Goal: Task Accomplishment & Management: Complete application form

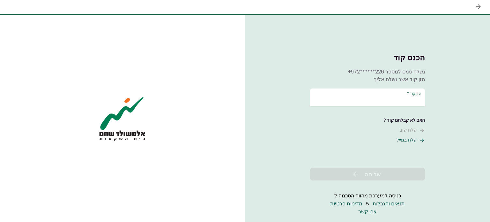
click at [358, 101] on input "הזן קוד   *" at bounding box center [367, 97] width 115 height 18
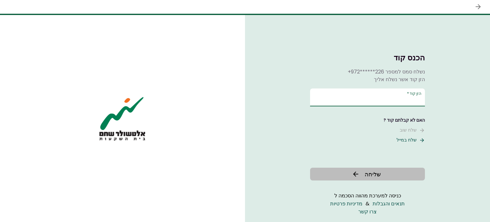
type input "******"
click at [378, 171] on span "שליחה" at bounding box center [373, 174] width 16 height 9
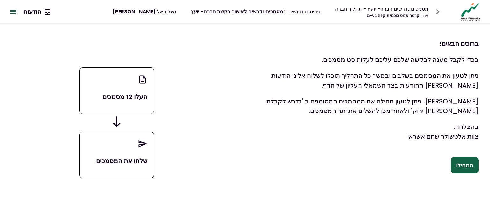
click at [110, 100] on p "העלו 12 מסמכים" at bounding box center [116, 97] width 61 height 10
click at [461, 167] on button "התחילו" at bounding box center [465, 165] width 28 height 17
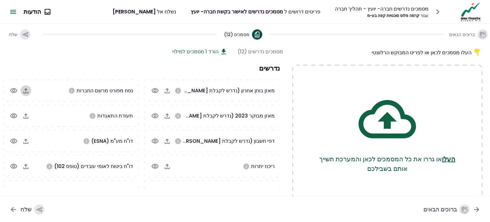
click at [30, 88] on icon "button" at bounding box center [26, 91] width 8 height 8
click at [167, 91] on icon "button" at bounding box center [167, 91] width 8 height 8
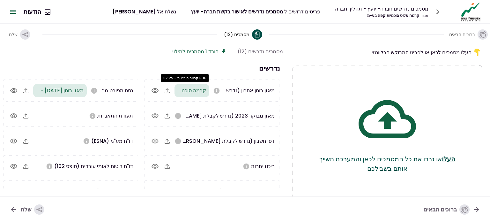
click at [184, 92] on span "קרמה סוכנויות - 07.25.PDF" at bounding box center [176, 90] width 60 height 7
click at [169, 91] on icon "button" at bounding box center [167, 91] width 8 height 8
click at [15, 89] on icon "button" at bounding box center [13, 90] width 7 height 5
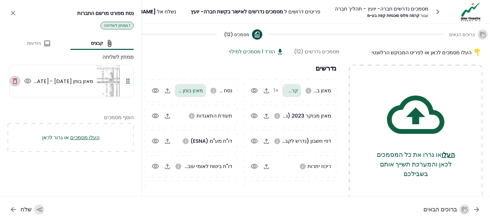
click at [15, 79] on icon "button" at bounding box center [15, 81] width 4 height 6
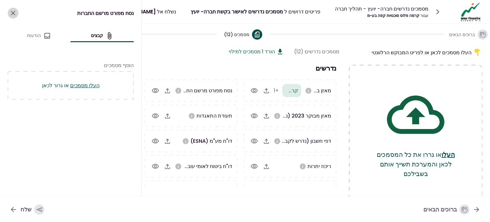
click at [11, 11] on icon "close" at bounding box center [13, 13] width 4 height 4
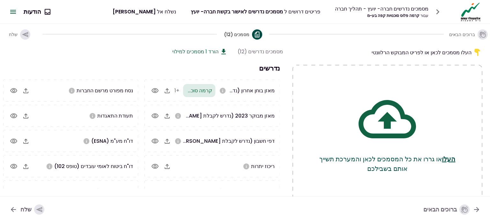
click at [156, 89] on icon "button" at bounding box center [155, 90] width 7 height 5
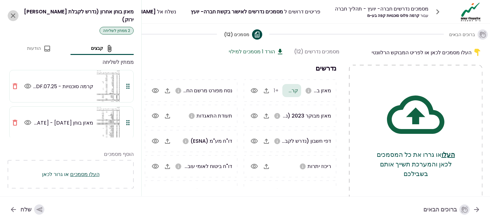
click at [13, 12] on icon "close" at bounding box center [13, 16] width 8 height 8
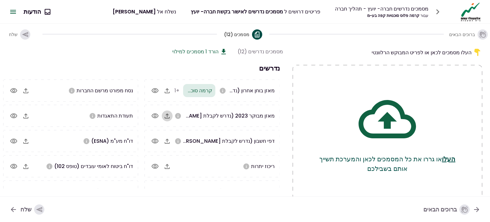
click at [166, 116] on icon "button" at bounding box center [167, 116] width 8 height 8
click at [166, 115] on icon "button" at bounding box center [167, 116] width 8 height 8
click at [168, 115] on icon "button" at bounding box center [167, 115] width 5 height 5
click at [28, 92] on icon "button" at bounding box center [26, 91] width 8 height 8
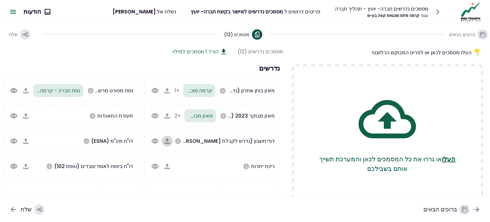
click at [167, 140] on icon "button" at bounding box center [167, 141] width 8 height 8
click at [167, 143] on icon "button" at bounding box center [167, 141] width 8 height 8
click at [167, 164] on icon "button" at bounding box center [167, 166] width 5 height 5
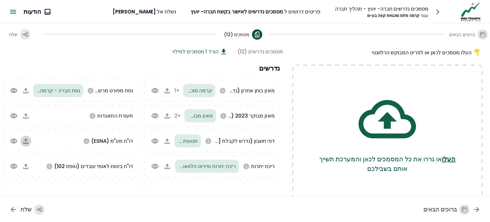
click at [26, 143] on icon "button" at bounding box center [25, 141] width 5 height 5
click at [26, 140] on icon "button" at bounding box center [26, 141] width 8 height 8
click at [169, 117] on icon "button" at bounding box center [167, 116] width 8 height 8
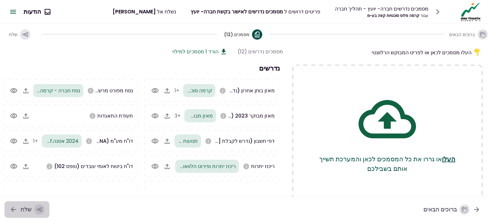
click at [36, 207] on icon "button" at bounding box center [39, 209] width 7 height 7
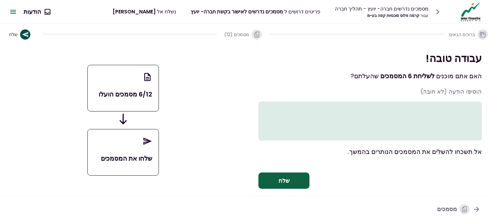
click at [437, 107] on textarea at bounding box center [370, 121] width 223 height 39
click at [456, 109] on textarea at bounding box center [370, 121] width 223 height 39
paste textarea "**********"
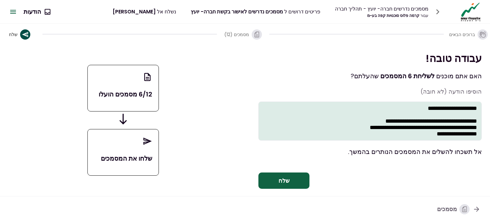
scroll to position [205, 0]
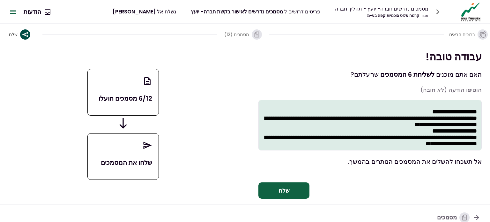
type textarea "**********"
click at [290, 187] on button "שלח" at bounding box center [284, 190] width 51 height 17
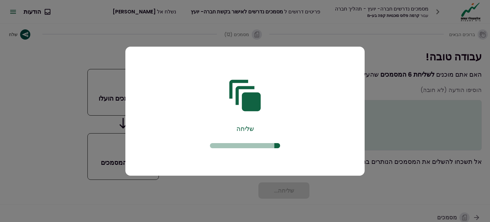
scroll to position [0, 0]
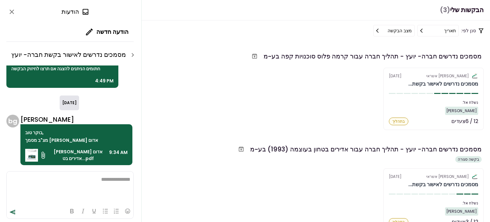
click at [426, 30] on button "תאריך" at bounding box center [438, 30] width 41 height 11
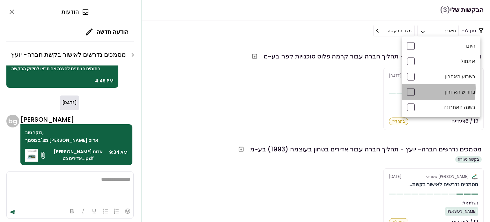
click at [413, 88] on div at bounding box center [411, 92] width 8 height 8
